Goal: Transaction & Acquisition: Download file/media

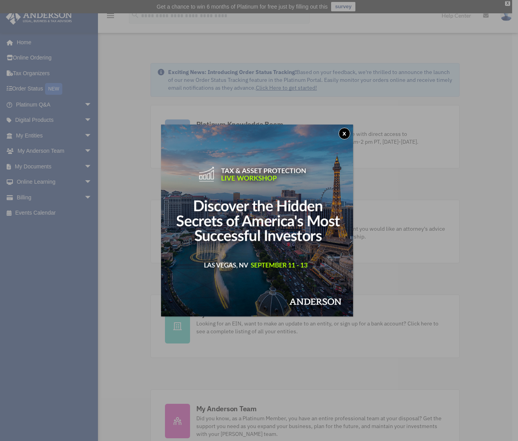
click at [348, 132] on button "x" at bounding box center [345, 134] width 12 height 12
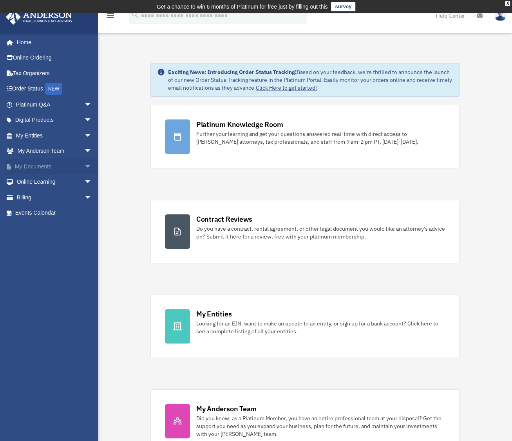
click at [84, 163] on span "arrow_drop_down" at bounding box center [92, 167] width 16 height 16
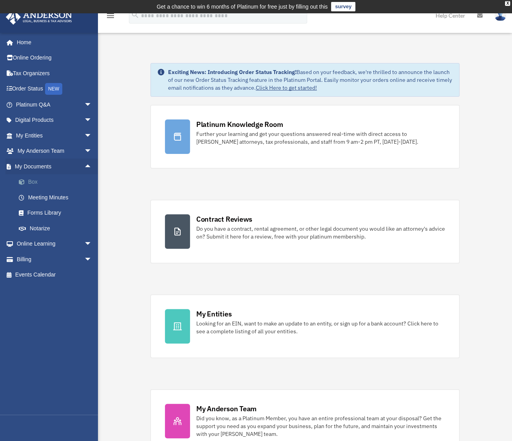
click at [33, 183] on link "Box" at bounding box center [57, 182] width 93 height 16
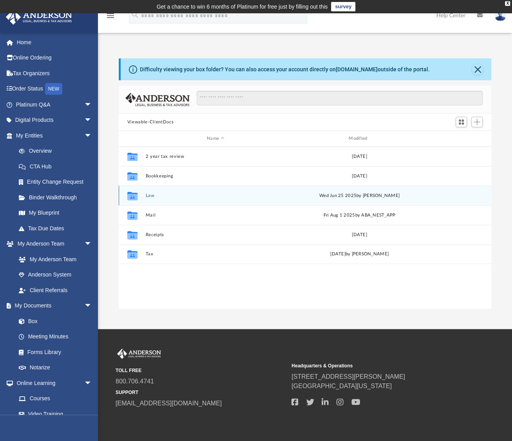
scroll to position [172, 366]
click at [147, 193] on button "Law" at bounding box center [215, 195] width 140 height 5
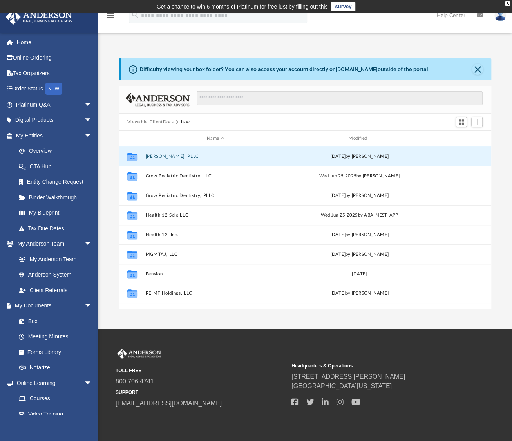
click at [160, 154] on button "[PERSON_NAME], PLLC" at bounding box center [215, 156] width 140 height 5
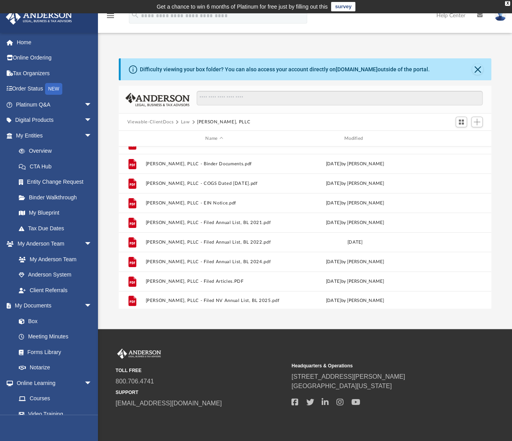
scroll to position [72, 0]
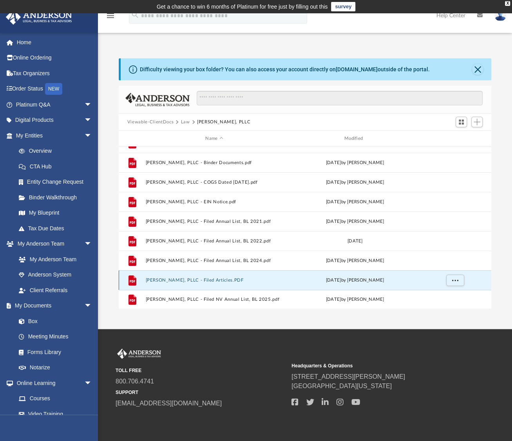
click at [221, 279] on button "[PERSON_NAME], PLLC - Filed Articles.PDF" at bounding box center [214, 280] width 138 height 5
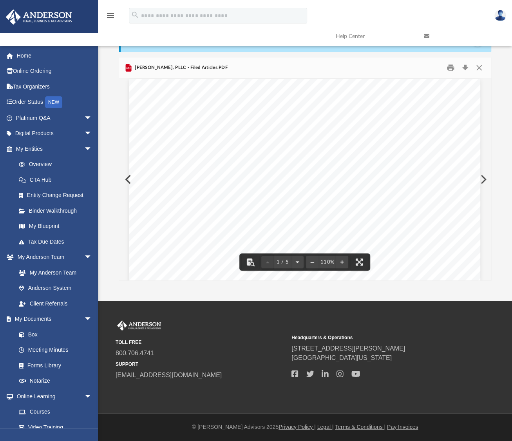
scroll to position [0, 0]
click at [466, 66] on button "Download" at bounding box center [465, 68] width 14 height 12
click at [476, 65] on button "Close" at bounding box center [479, 68] width 14 height 12
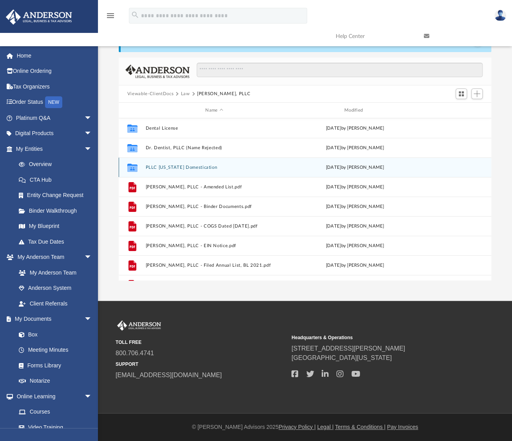
click at [212, 165] on button "PLLC North Carolina Domestication" at bounding box center [214, 167] width 138 height 5
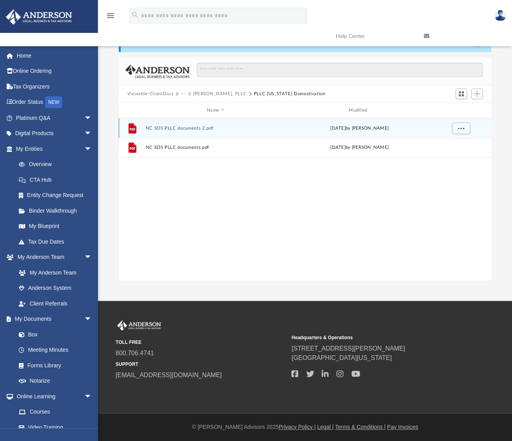
click at [195, 127] on button "NC SOS PLLC documents 2.pdf" at bounding box center [215, 128] width 140 height 5
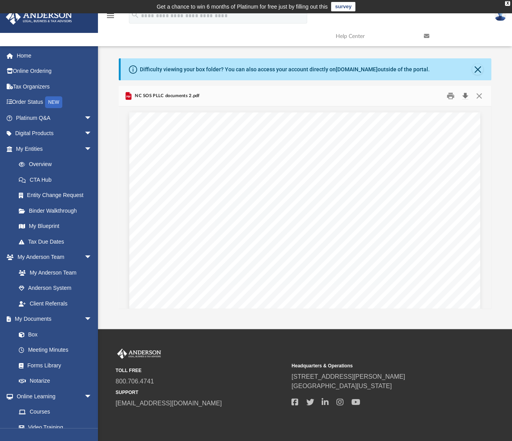
click at [465, 96] on button "Download" at bounding box center [465, 96] width 14 height 12
click at [479, 94] on button "Close" at bounding box center [479, 96] width 14 height 12
